Goal: Task Accomplishment & Management: Manage account settings

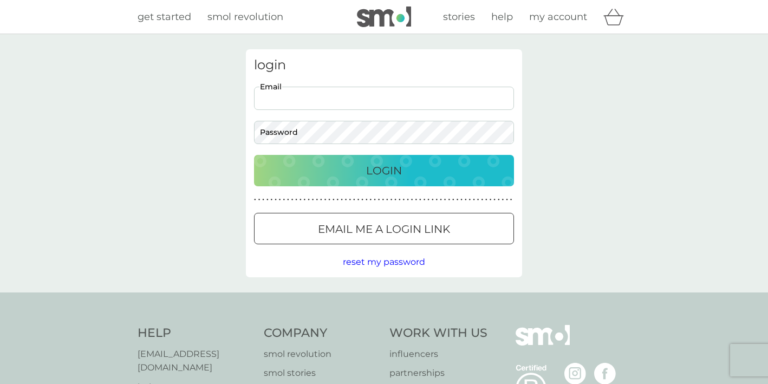
click at [400, 91] on input "Email" at bounding box center [384, 98] width 260 height 23
type input "[EMAIL_ADDRESS][DOMAIN_NAME]"
click at [254, 155] on button "Login" at bounding box center [384, 170] width 260 height 31
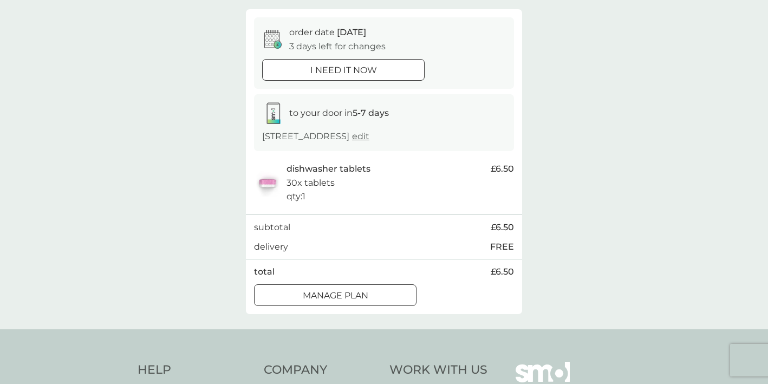
scroll to position [92, 0]
click at [381, 291] on div "Manage plan" at bounding box center [334, 295] width 161 height 14
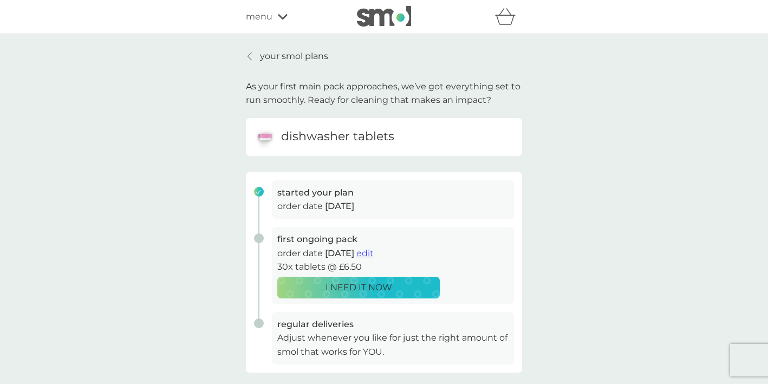
click at [373, 248] on span "edit" at bounding box center [364, 253] width 17 height 10
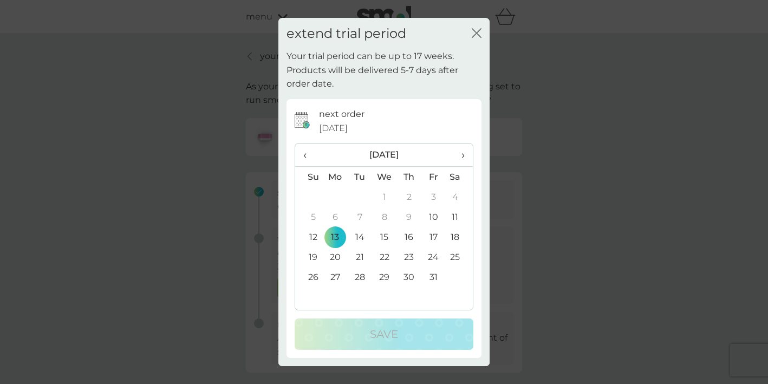
click at [465, 153] on th "›" at bounding box center [459, 154] width 27 height 23
click at [338, 273] on td "29" at bounding box center [335, 277] width 25 height 20
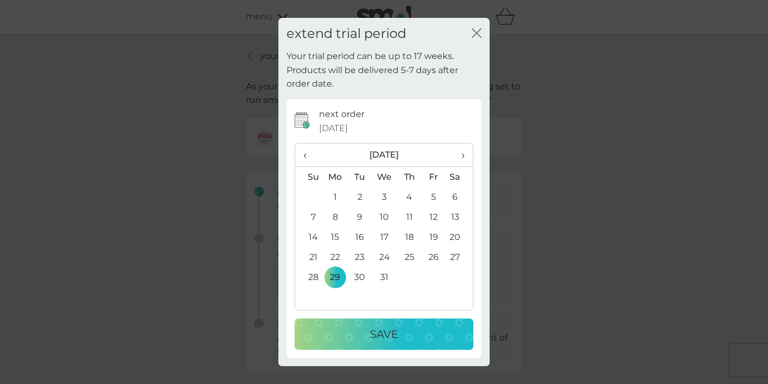
click at [373, 338] on p "Save" at bounding box center [384, 333] width 28 height 17
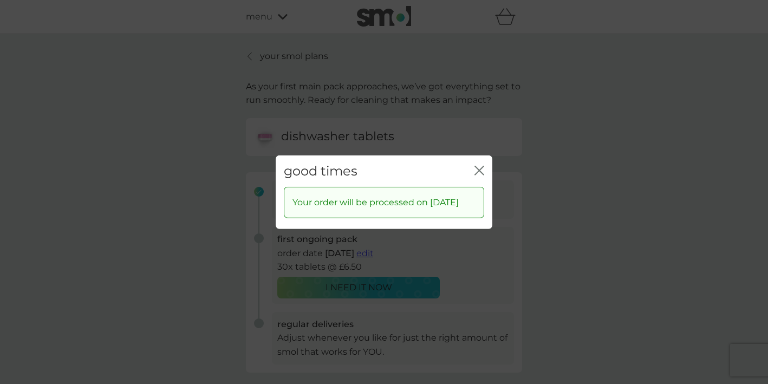
click at [479, 165] on icon "close" at bounding box center [479, 170] width 10 height 10
